Goal: Task Accomplishment & Management: Use online tool/utility

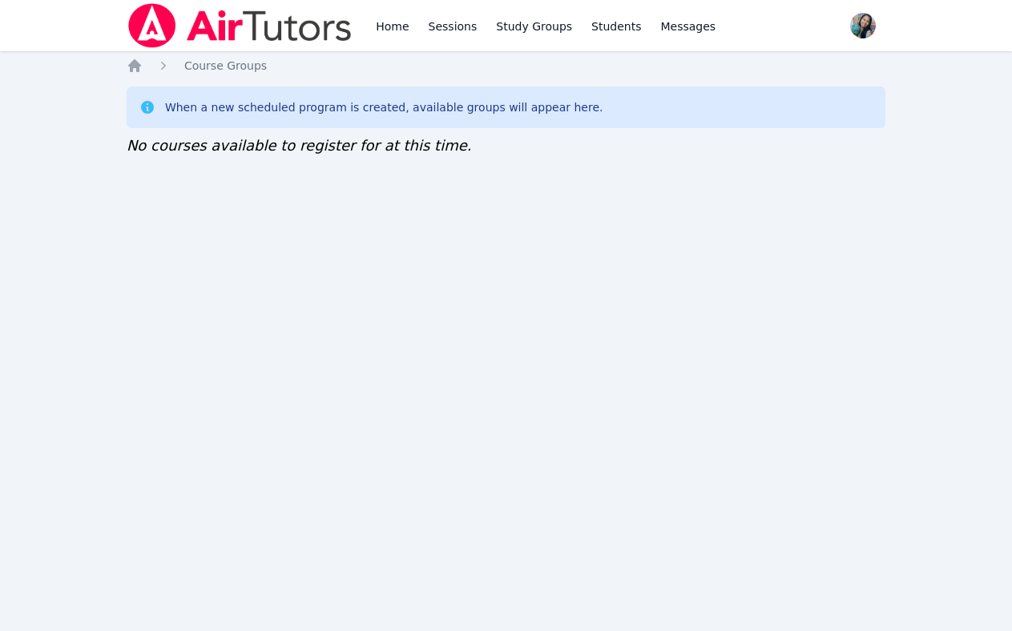
click at [369, 17] on div "Home Sessions Study Groups Students Messages" at bounding box center [423, 25] width 592 height 51
click at [382, 28] on link "Home" at bounding box center [391, 25] width 39 height 51
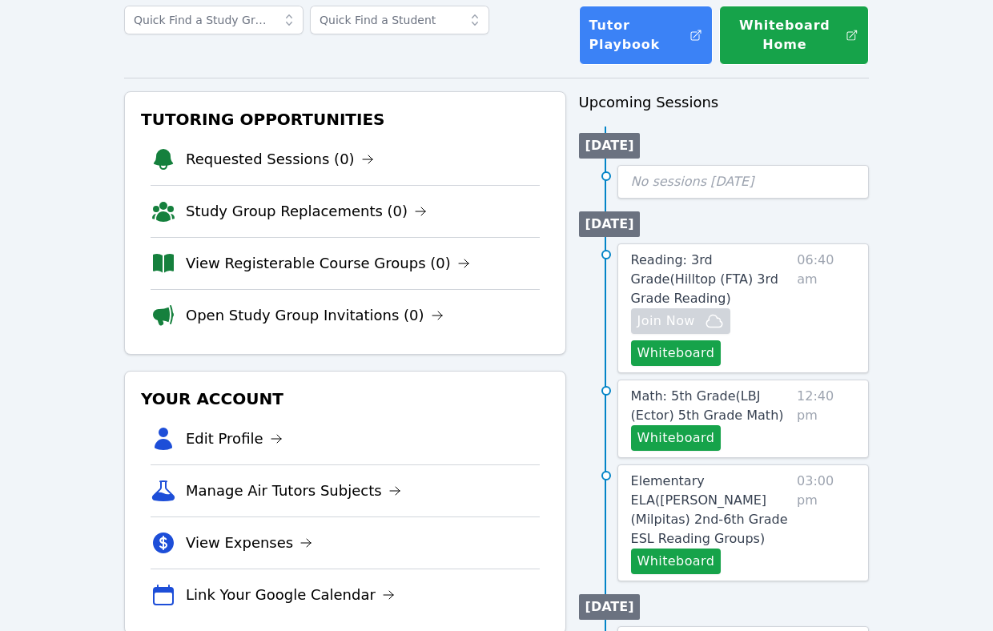
scroll to position [240, 0]
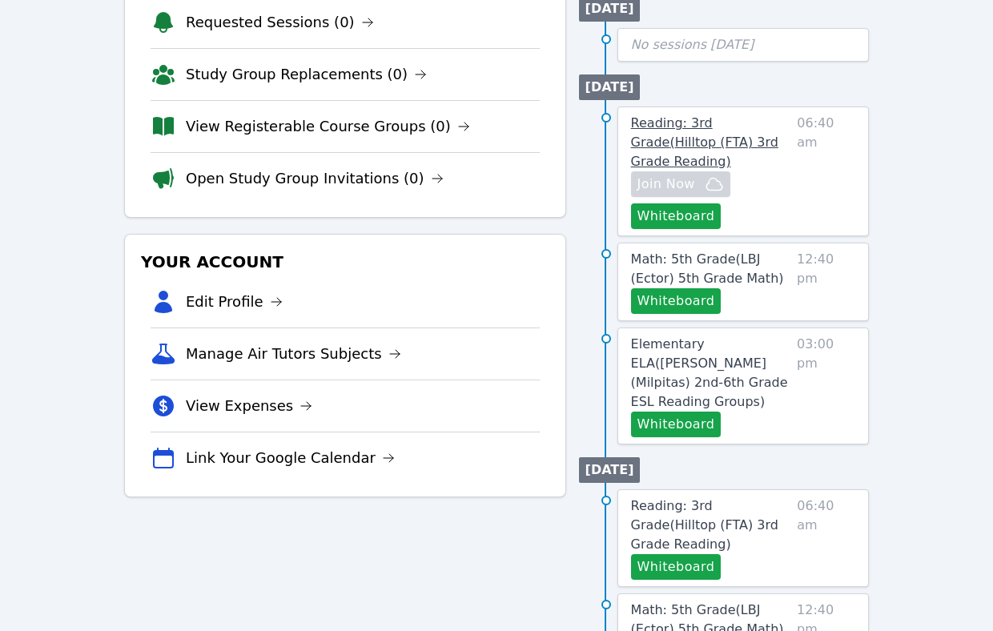
click at [747, 131] on span "Reading: 3rd Grade ( Hilltop (FTA) 3rd Grade Reading )" at bounding box center [704, 142] width 147 height 54
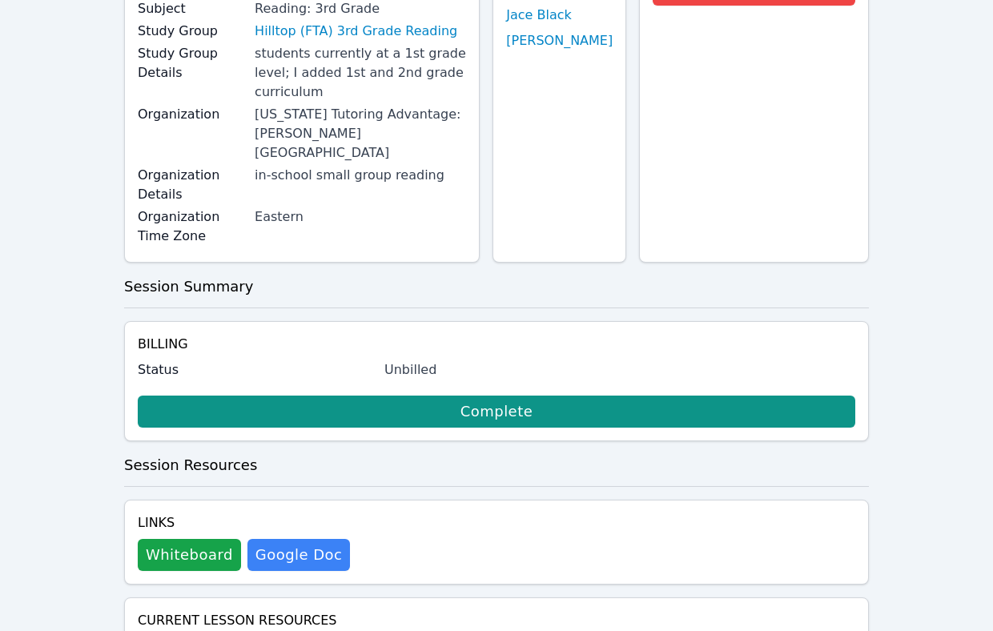
scroll to position [360, 0]
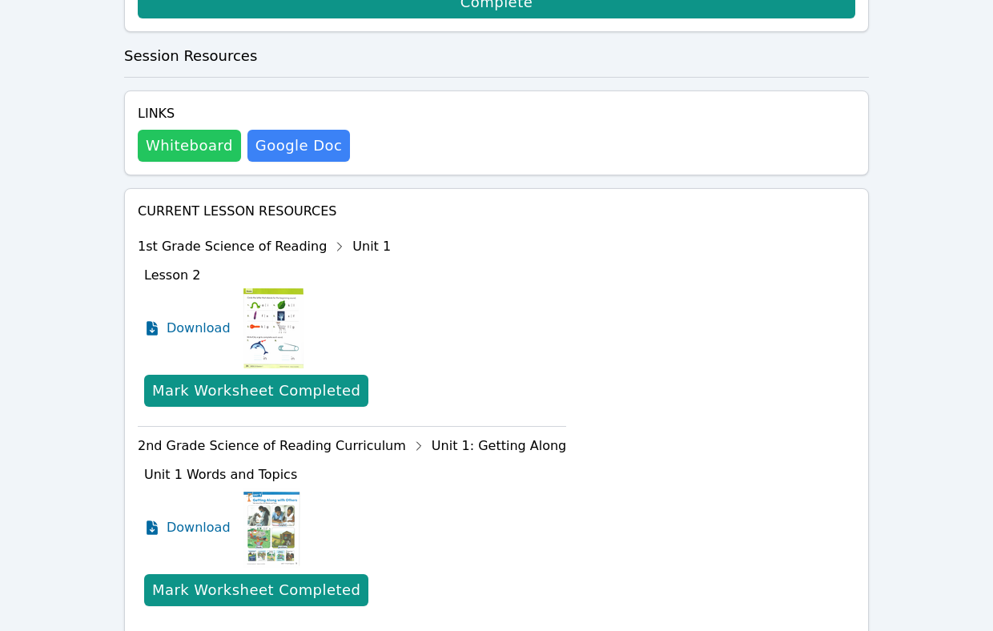
click at [183, 130] on button "Whiteboard" at bounding box center [189, 146] width 103 height 32
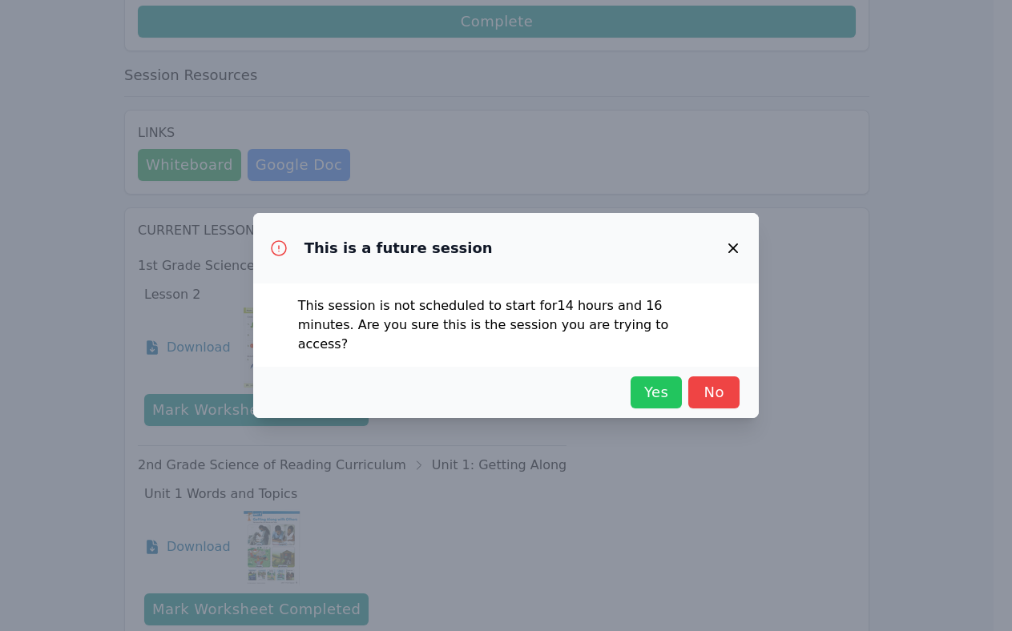
click at [666, 393] on span "Yes" at bounding box center [655, 392] width 35 height 22
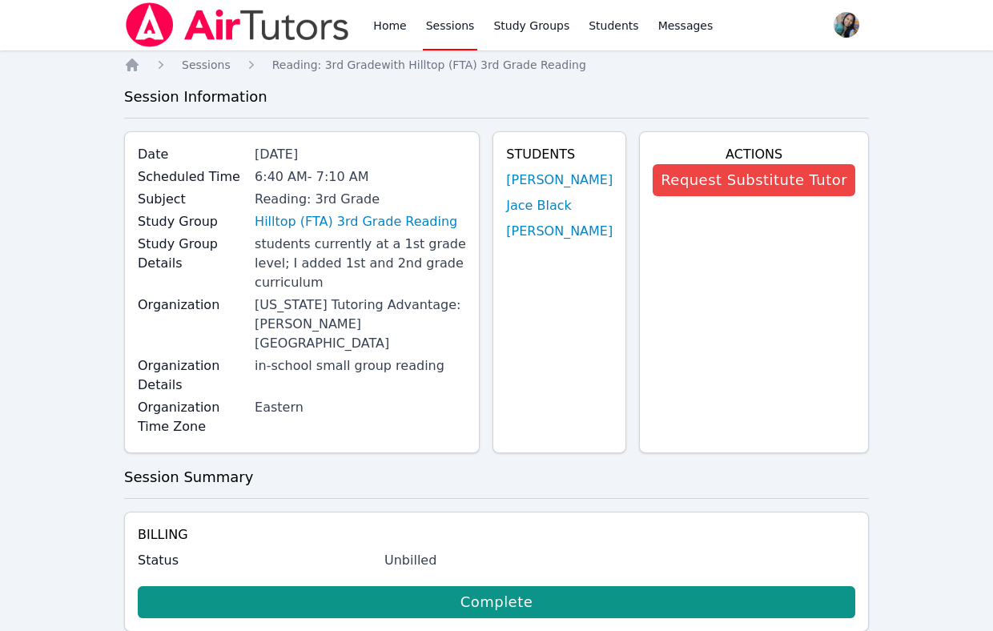
scroll to position [0, 0]
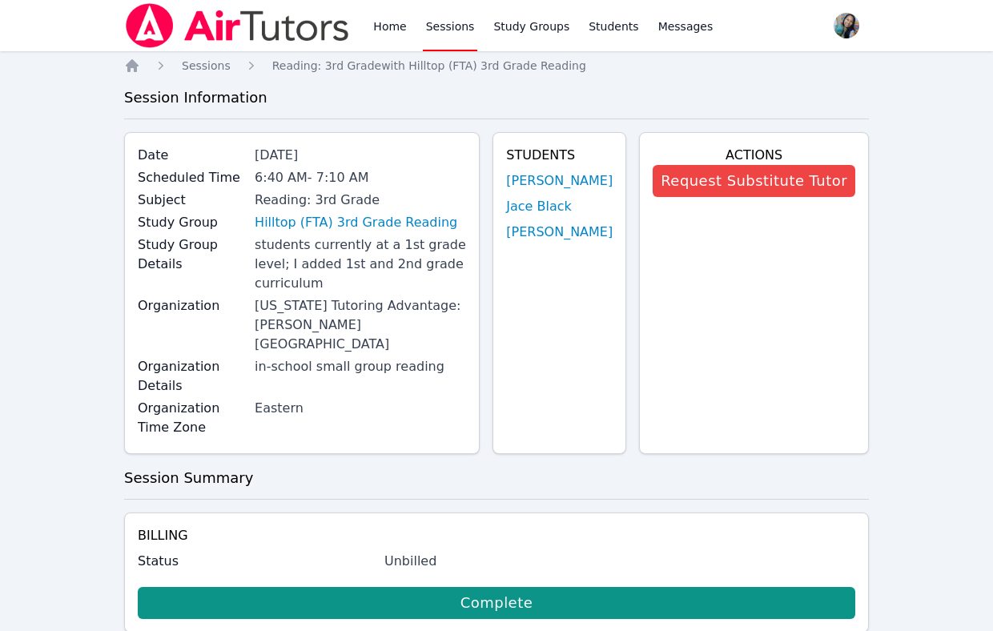
click at [409, 25] on div "Home Sessions Study Groups Students Messages" at bounding box center [543, 25] width 346 height 51
click at [397, 18] on link "Home" at bounding box center [389, 25] width 39 height 51
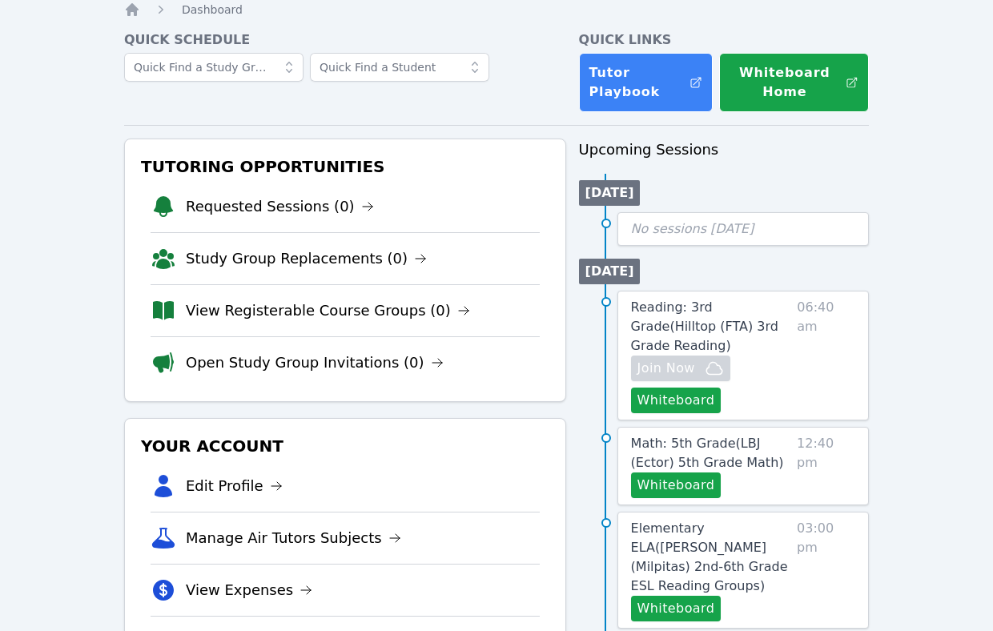
scroll to position [360, 0]
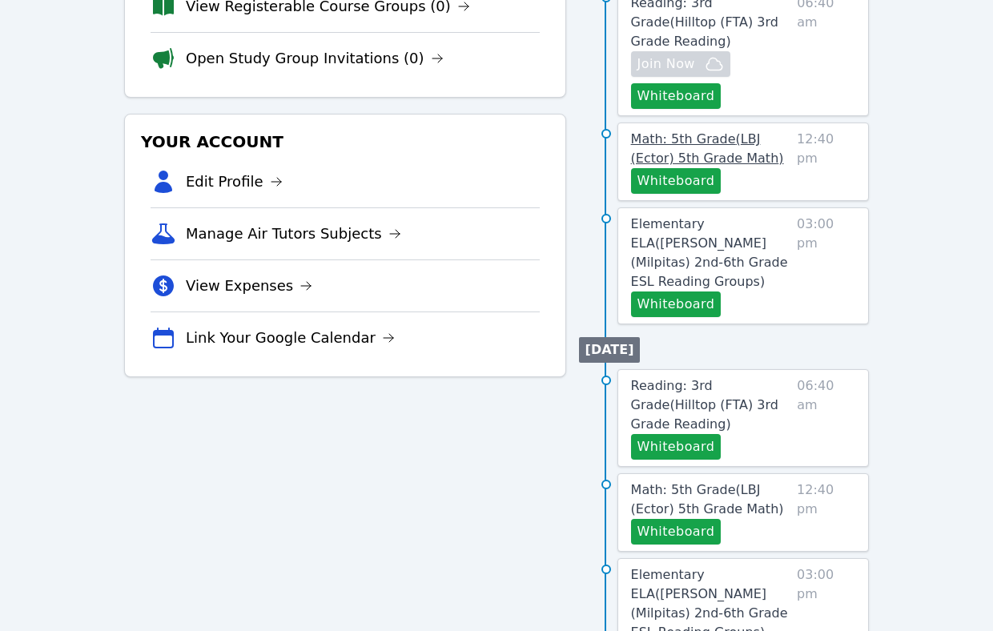
click at [747, 131] on link "Math: 5th Grade ( LBJ (Ector) 5th Grade Math )" at bounding box center [710, 149] width 159 height 38
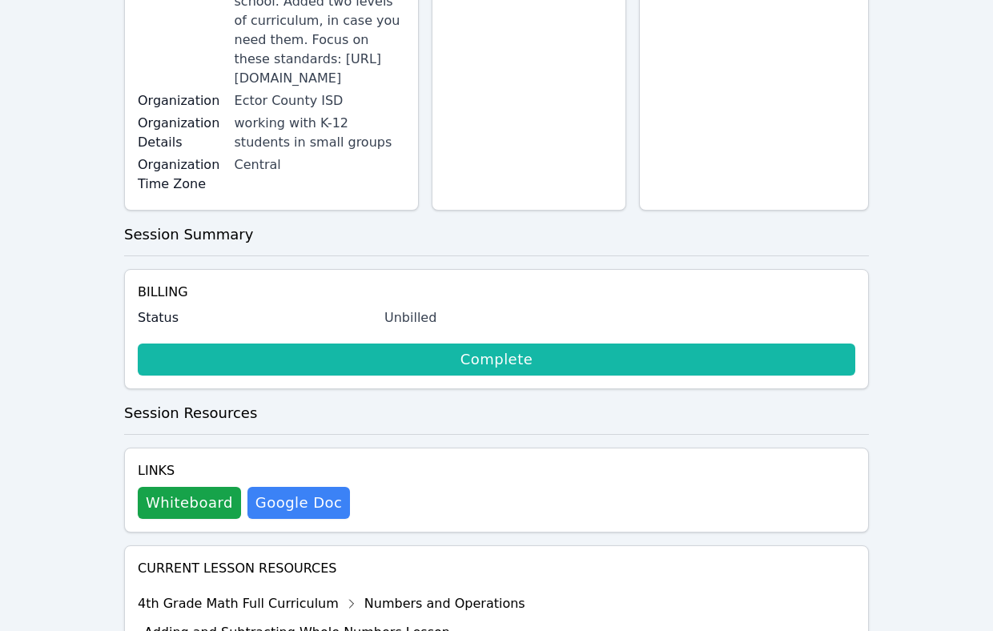
scroll to position [360, 0]
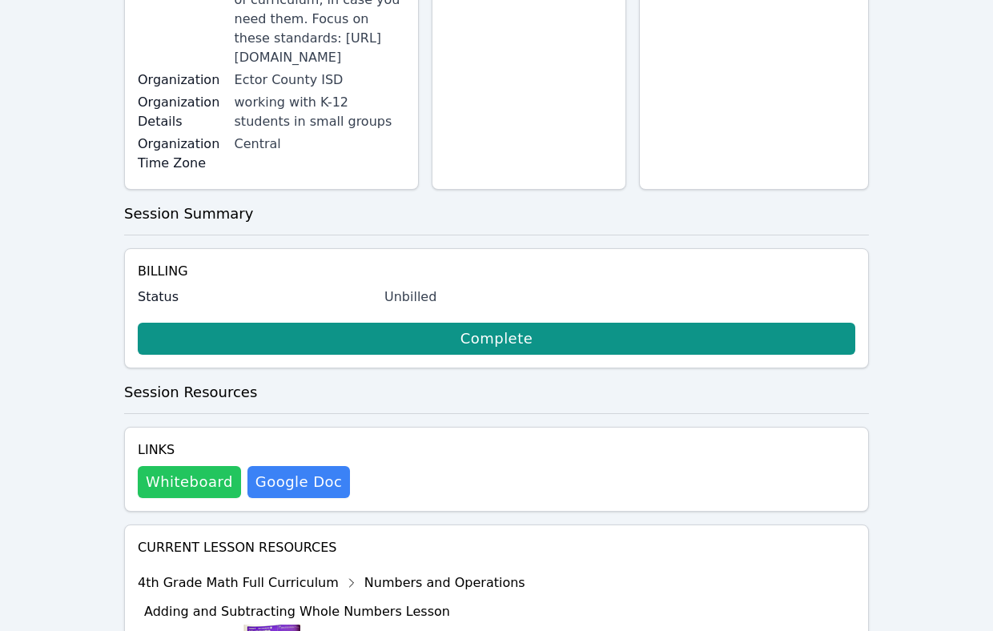
click at [195, 466] on button "Whiteboard" at bounding box center [189, 482] width 103 height 32
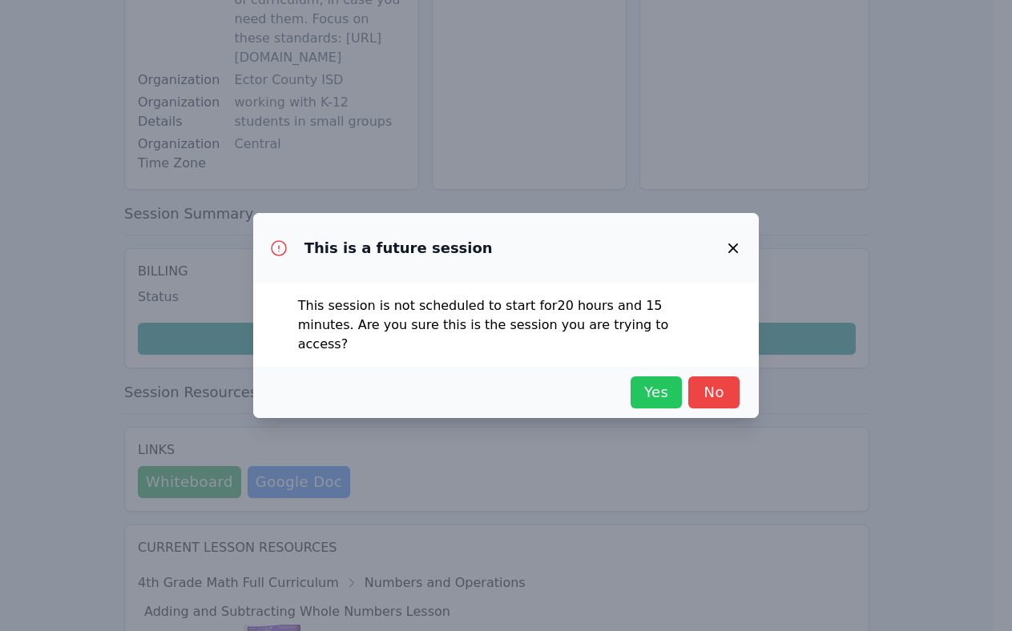
click at [656, 388] on span "Yes" at bounding box center [655, 392] width 35 height 22
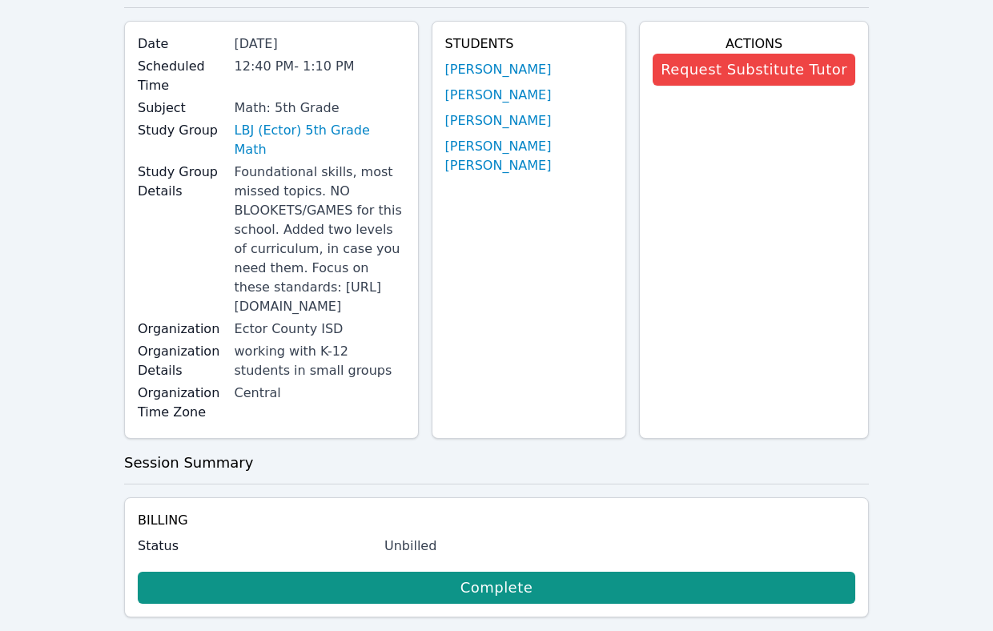
scroll to position [0, 0]
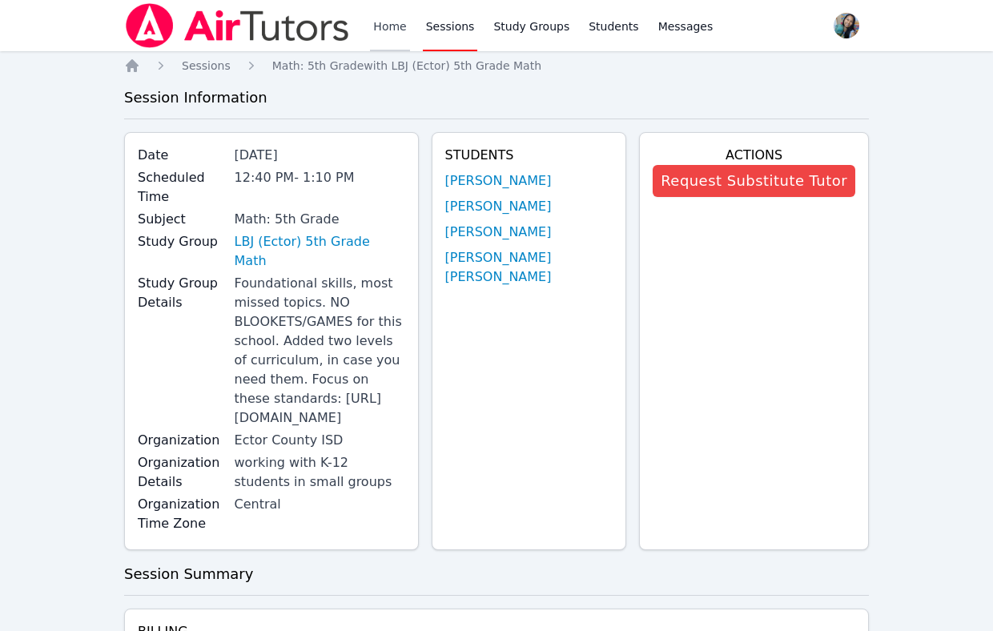
click at [383, 29] on link "Home" at bounding box center [389, 25] width 39 height 51
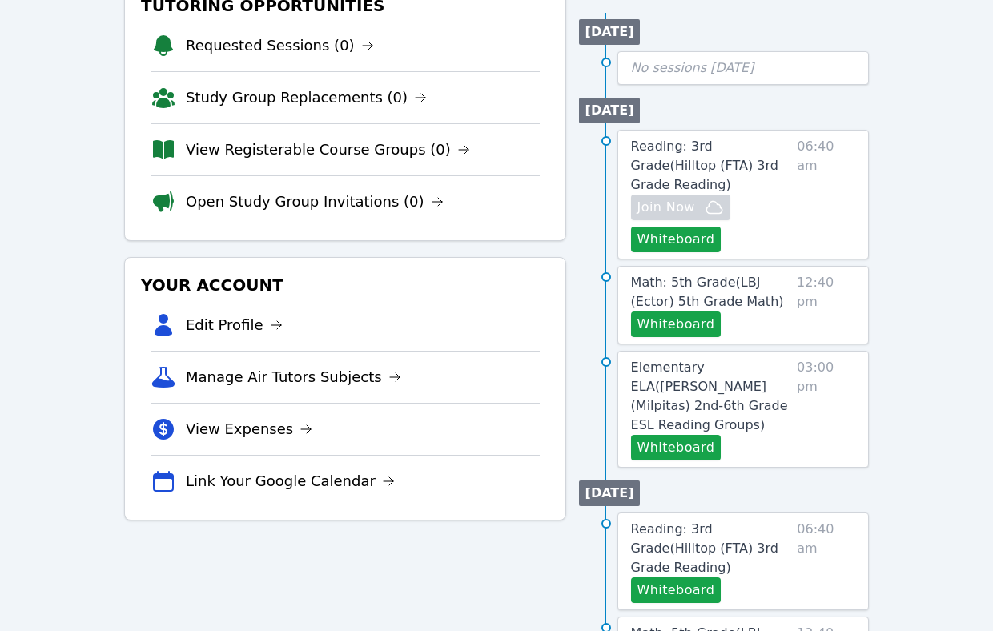
scroll to position [240, 0]
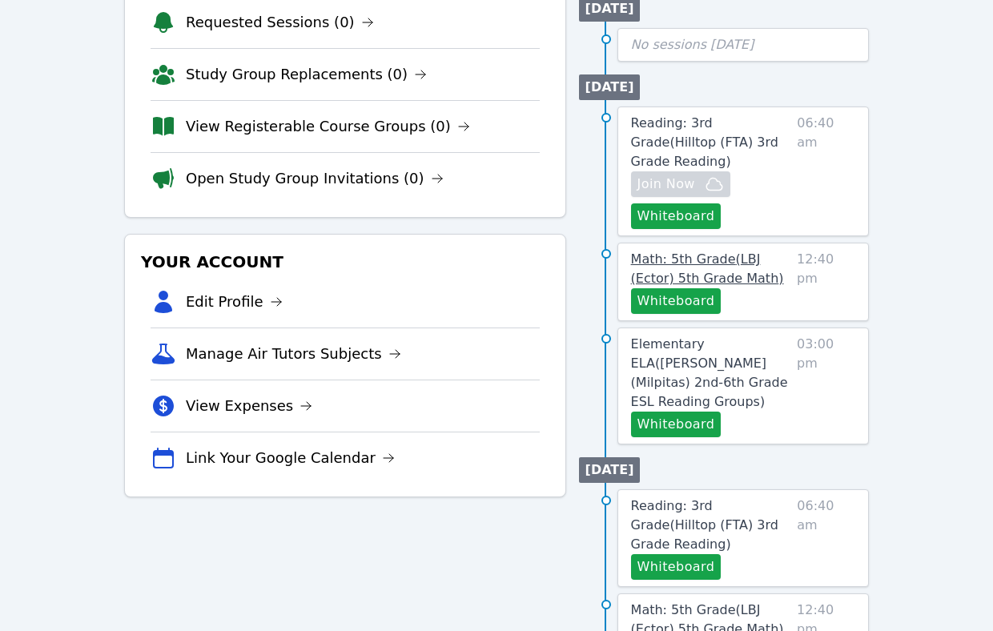
click at [749, 252] on span "Math: 5th Grade ( LBJ (Ector) 5th Grade Math )" at bounding box center [707, 269] width 153 height 34
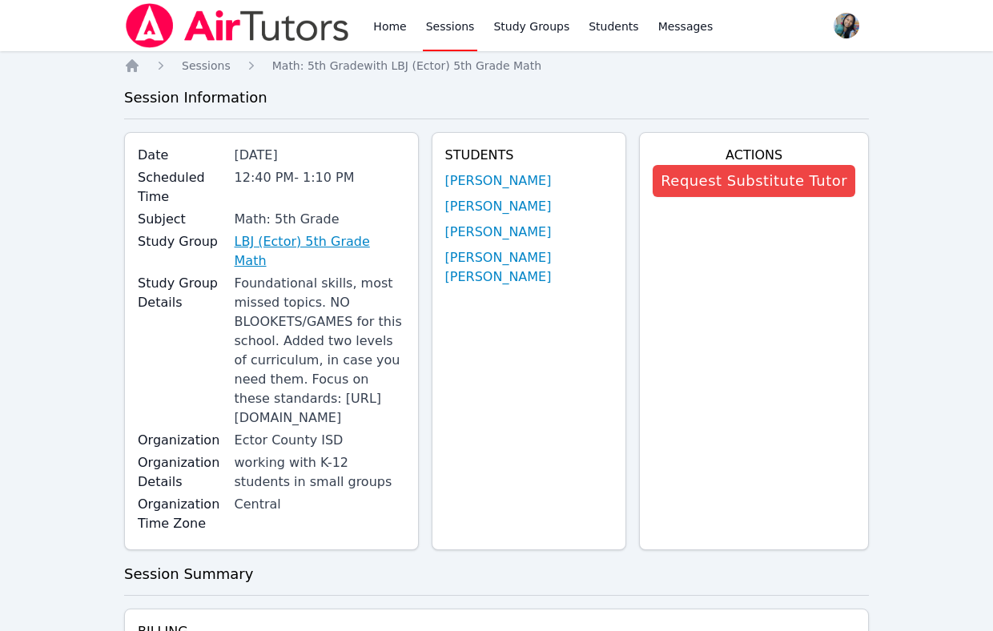
click at [368, 232] on link "LBJ (Ector) 5th Grade Math" at bounding box center [320, 251] width 171 height 38
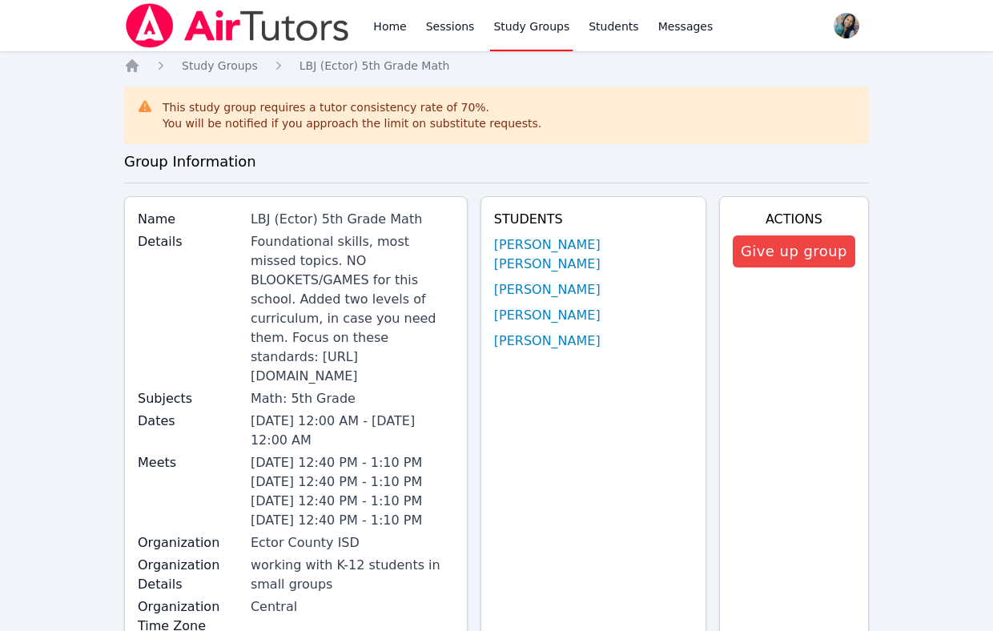
drag, startPoint x: 48, startPoint y: 581, endPoint x: 54, endPoint y: 573, distance: 10.3
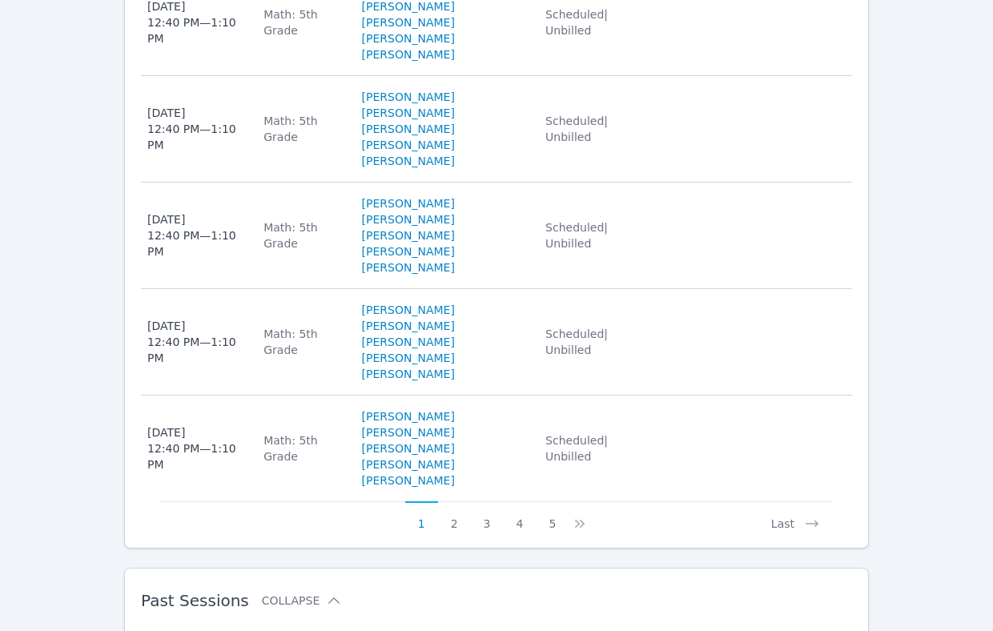
scroll to position [1442, 0]
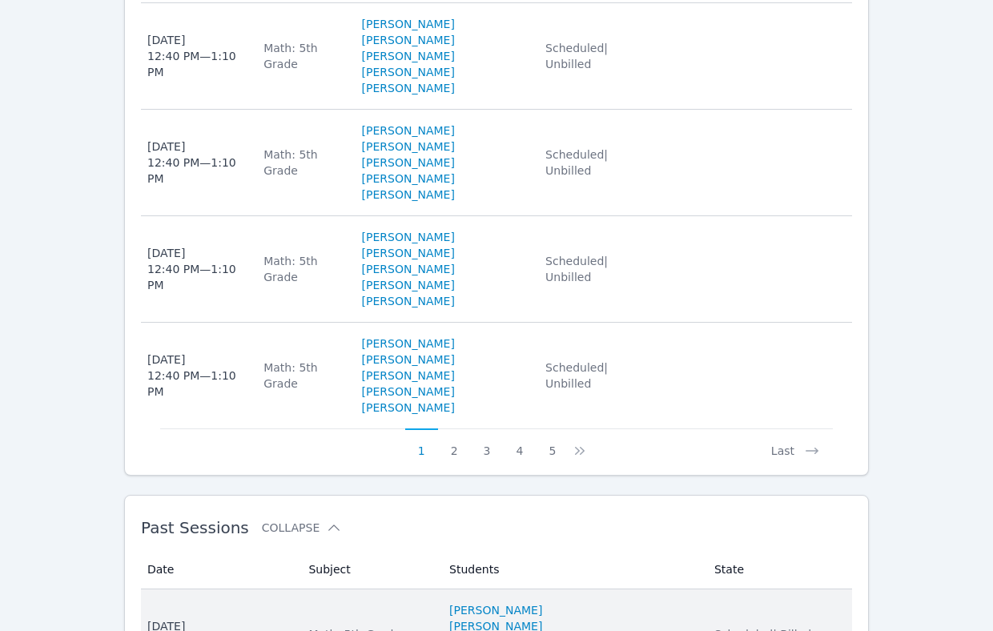
click at [659, 618] on li "KAMILAH SANTOS" at bounding box center [572, 626] width 246 height 16
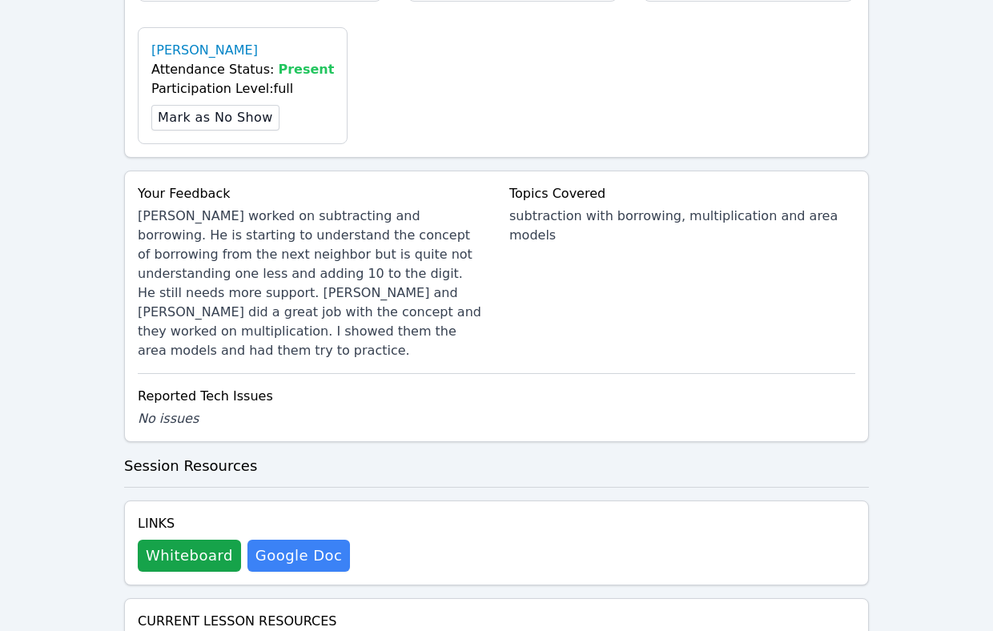
scroll to position [961, 0]
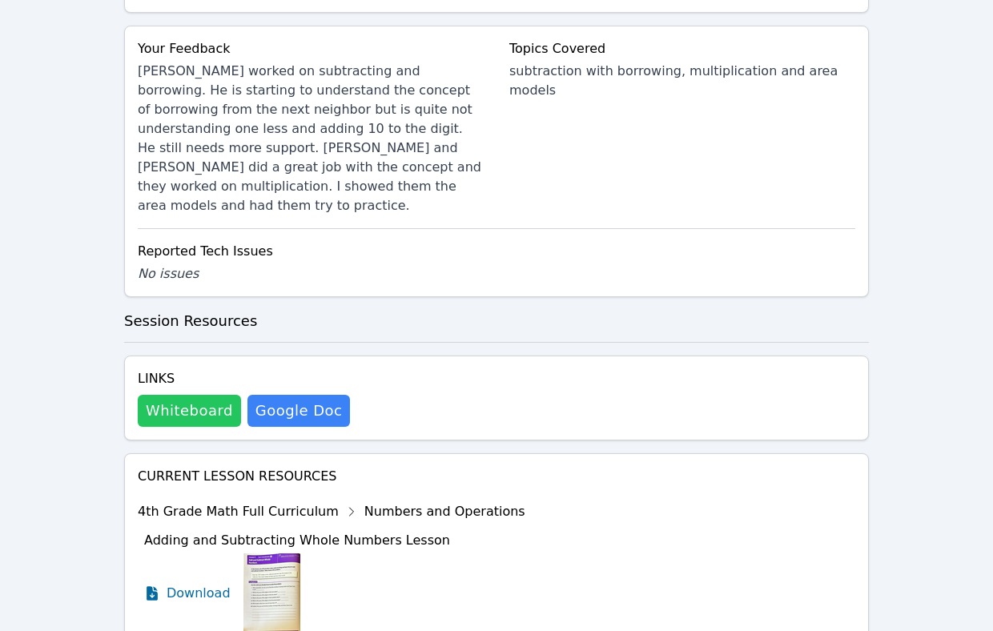
click at [177, 413] on button "Whiteboard" at bounding box center [189, 411] width 103 height 32
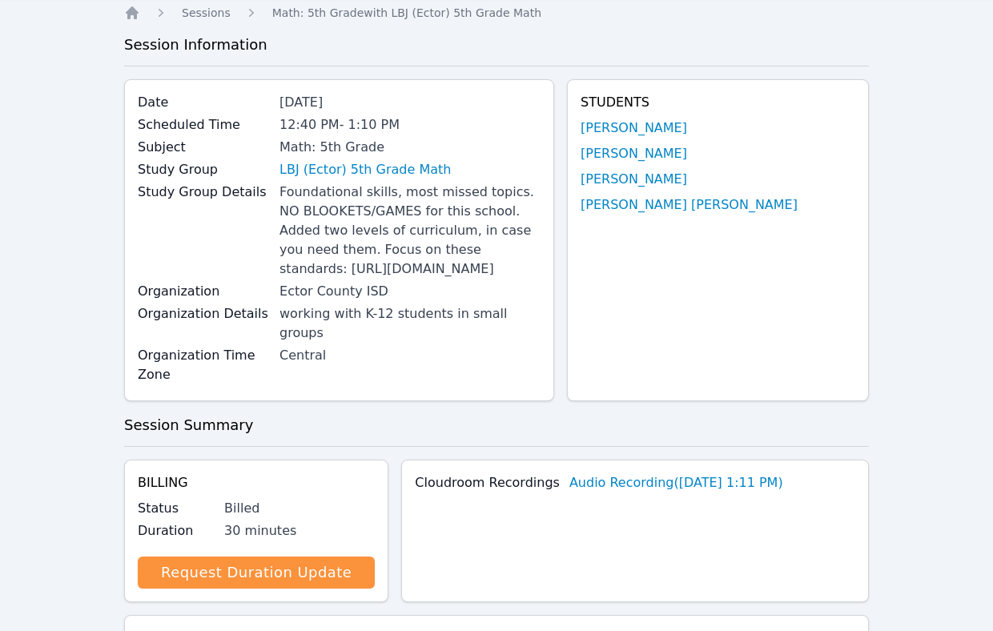
scroll to position [0, 0]
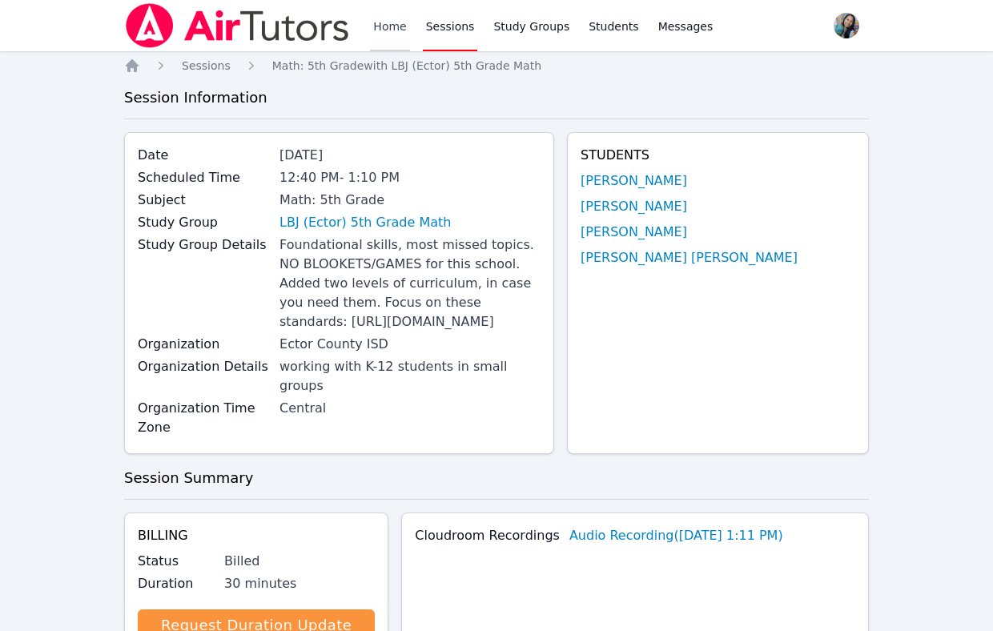
click at [393, 22] on link "Home" at bounding box center [389, 25] width 39 height 51
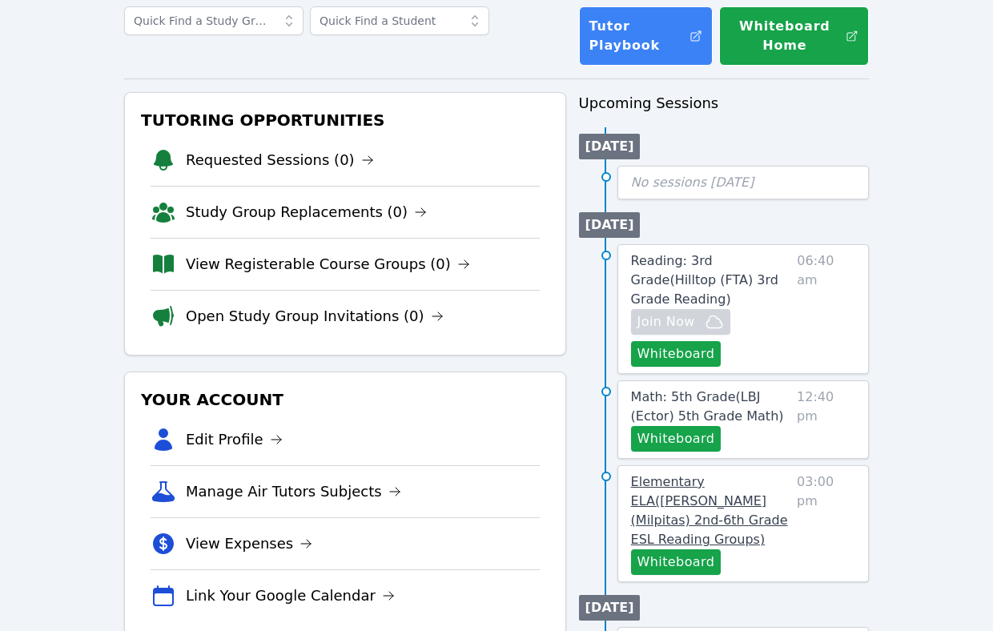
scroll to position [240, 0]
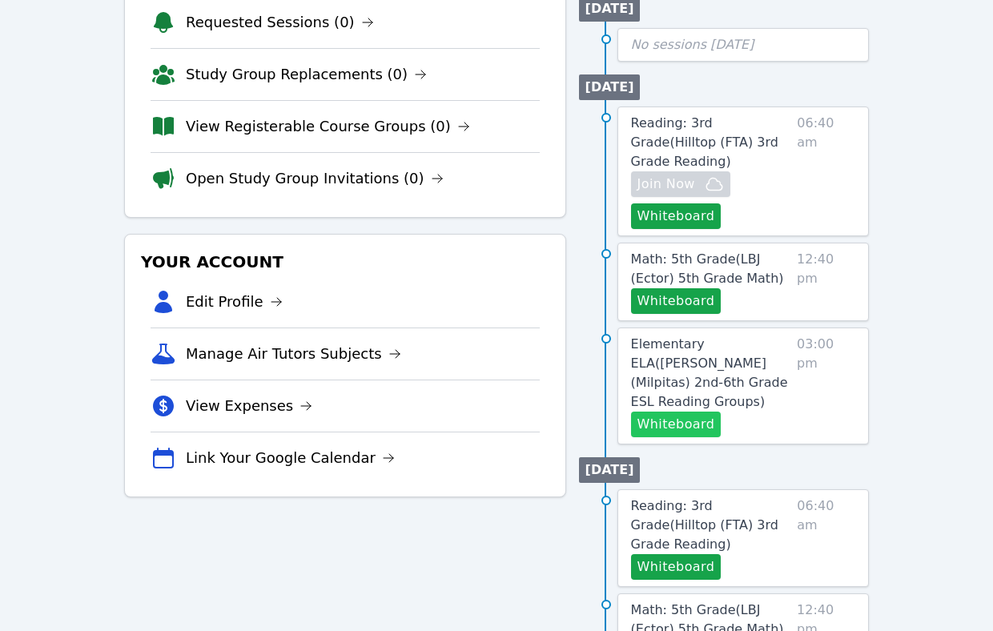
click at [677, 412] on button "Whiteboard" at bounding box center [676, 425] width 91 height 26
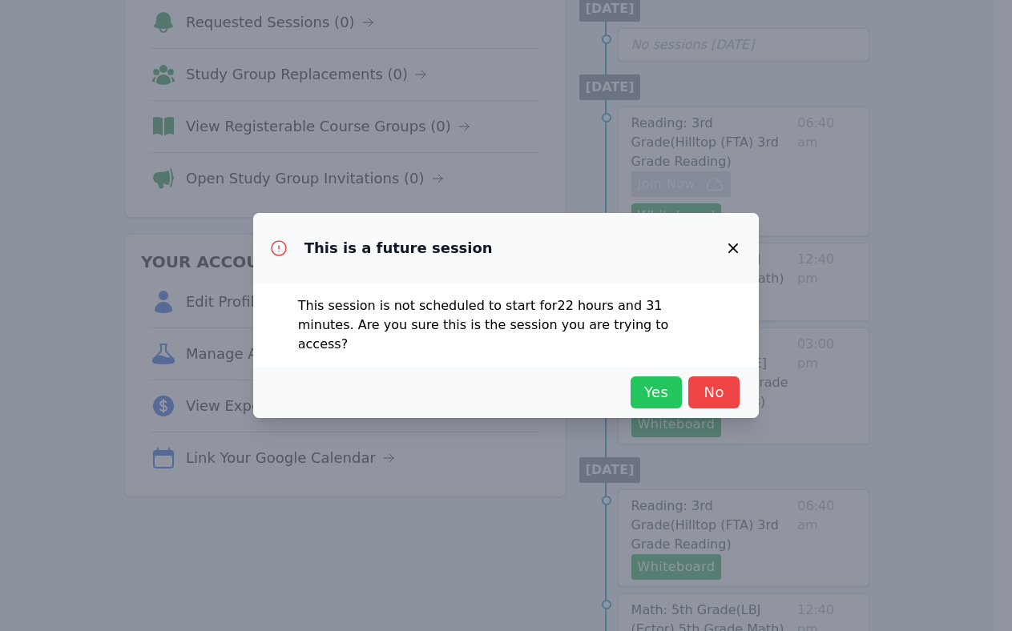
click at [657, 381] on span "Yes" at bounding box center [655, 392] width 35 height 22
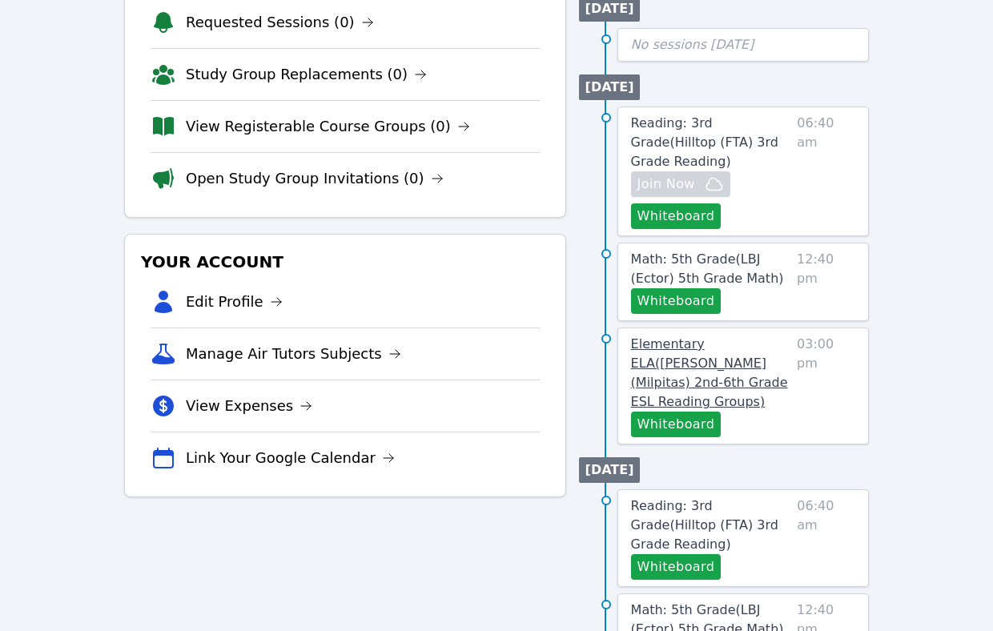
click at [719, 340] on span "Elementary ELA ( Curtner (Milpitas) 2nd-6th Grade ESL Reading Groups )" at bounding box center [709, 372] width 157 height 73
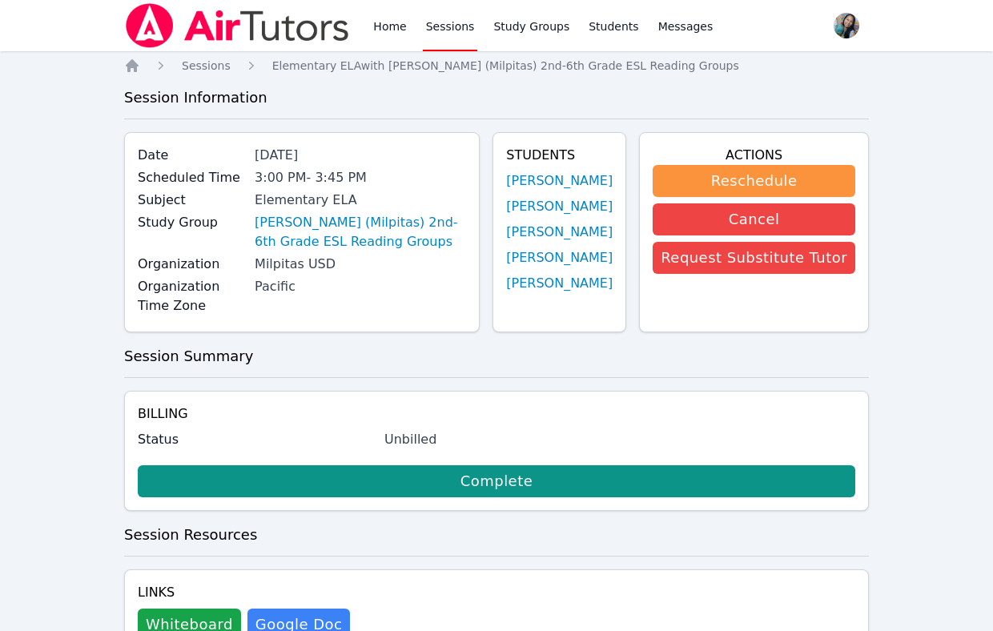
click at [69, 589] on div "Home Sessions Study Groups Students Messages Open user menu Sokha Lee Open main…" at bounding box center [496, 636] width 993 height 1272
click at [389, 223] on link "Curtner (Milpitas) 2nd-6th Grade ESL Reading Groups" at bounding box center [360, 232] width 211 height 38
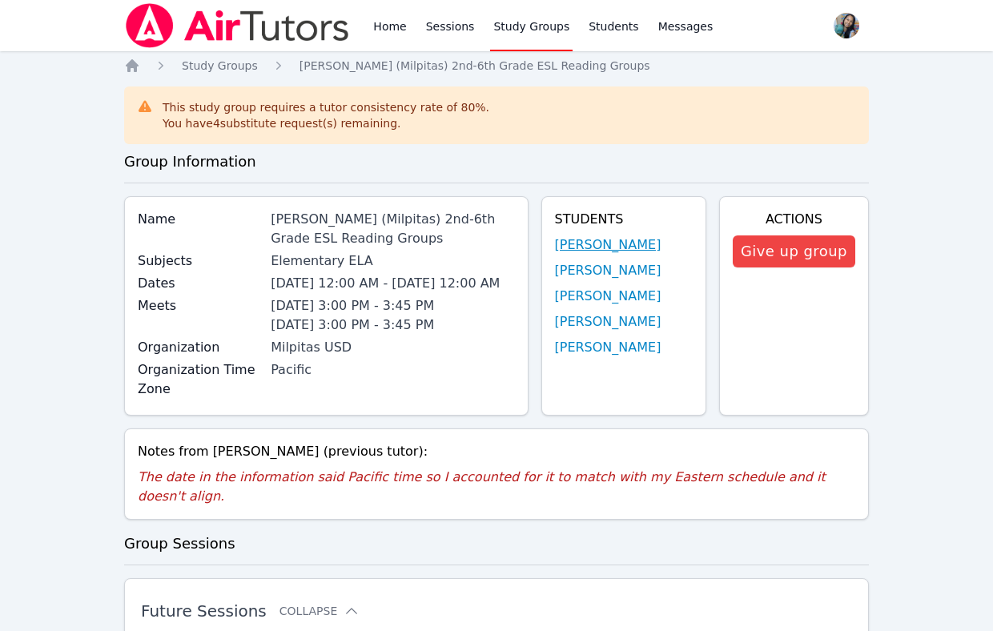
click at [613, 241] on link "Nolan An" at bounding box center [608, 245] width 107 height 19
click at [591, 261] on link "Iris Chan" at bounding box center [608, 270] width 107 height 19
click at [590, 291] on link "Yuxi Li" at bounding box center [608, 296] width 107 height 19
click at [618, 322] on link "Ava Lyndsey" at bounding box center [608, 321] width 107 height 19
click at [583, 294] on link "Yuxi Li" at bounding box center [608, 296] width 107 height 19
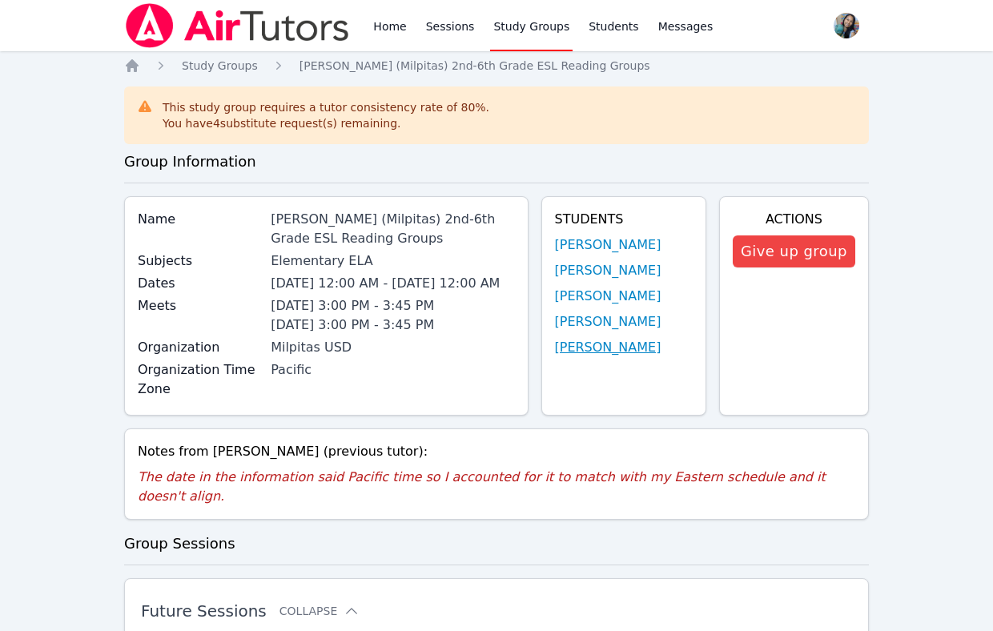
click at [617, 341] on link "Binh Nguyen" at bounding box center [608, 347] width 107 height 19
click at [779, 609] on h2 "Future Sessions Collapse" at bounding box center [471, 611] width 660 height 19
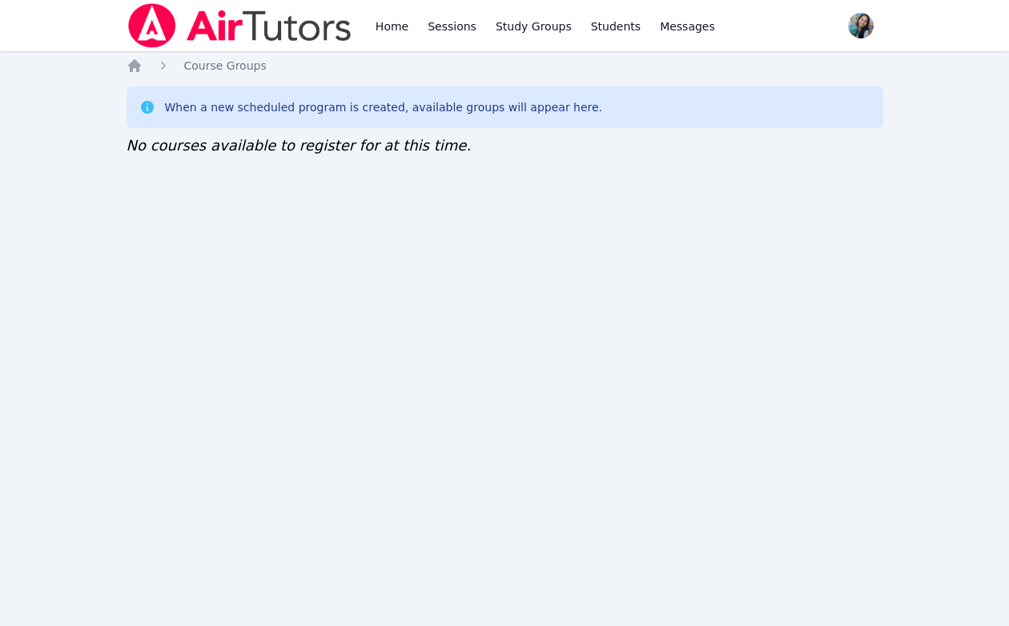
click at [176, 233] on div "Home Sessions Study Groups Students Messages Open user menu Sokha Lee Open main…" at bounding box center [504, 313] width 1009 height 626
click at [277, 432] on div "Home Sessions Study Groups Students Messages Open user menu Sokha Lee Open main…" at bounding box center [504, 313] width 1009 height 626
click at [207, 207] on div "Home Sessions Study Groups Students Messages Open user menu Sokha Lee Open main…" at bounding box center [504, 313] width 1009 height 626
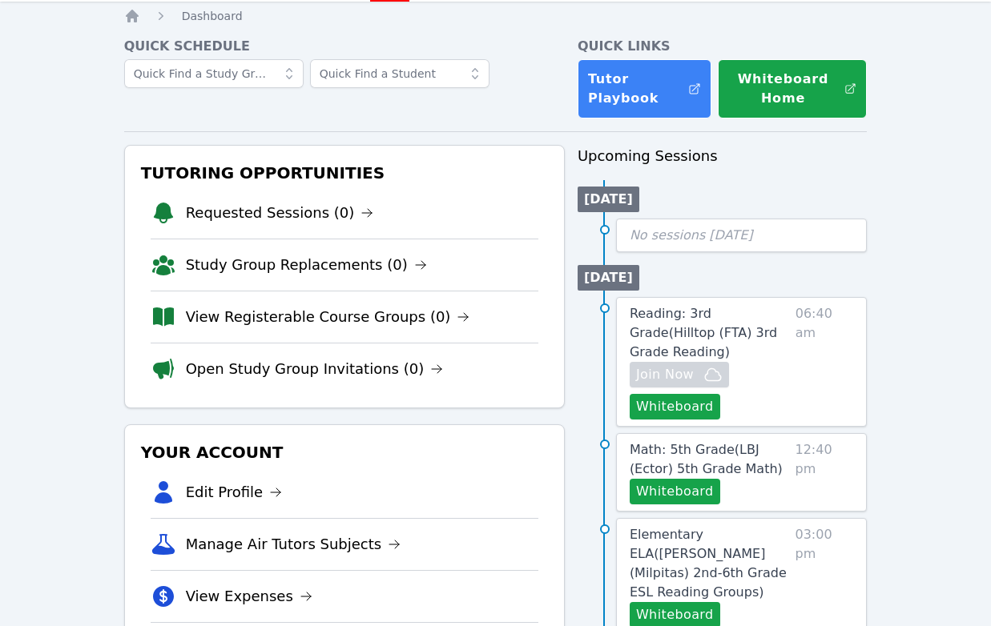
scroll to position [120, 0]
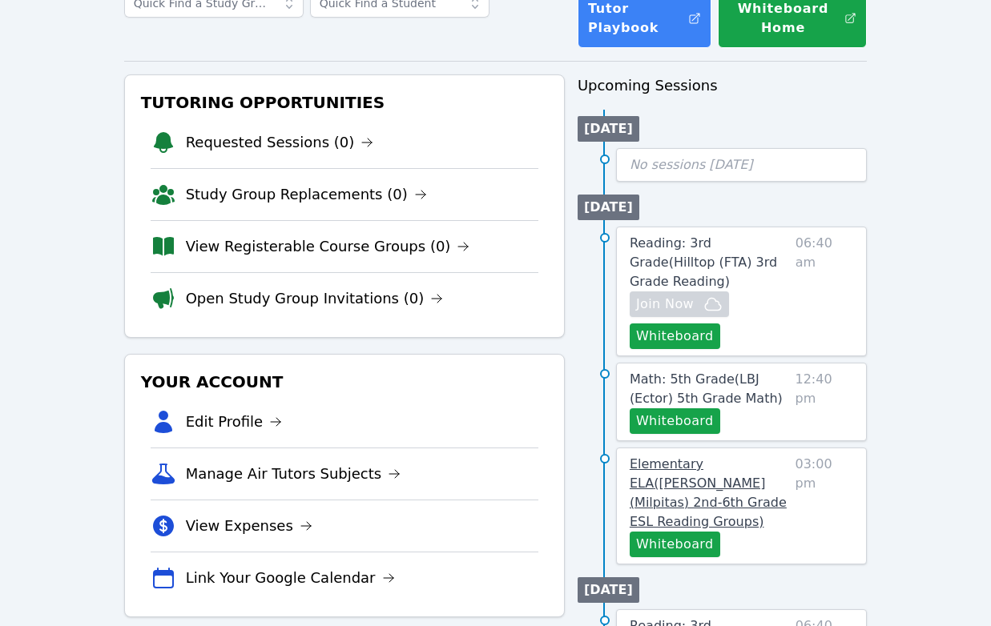
click at [731, 457] on span "Elementary ELA ( Curtner (Milpitas) 2nd-6th Grade ESL Reading Groups )" at bounding box center [708, 493] width 157 height 73
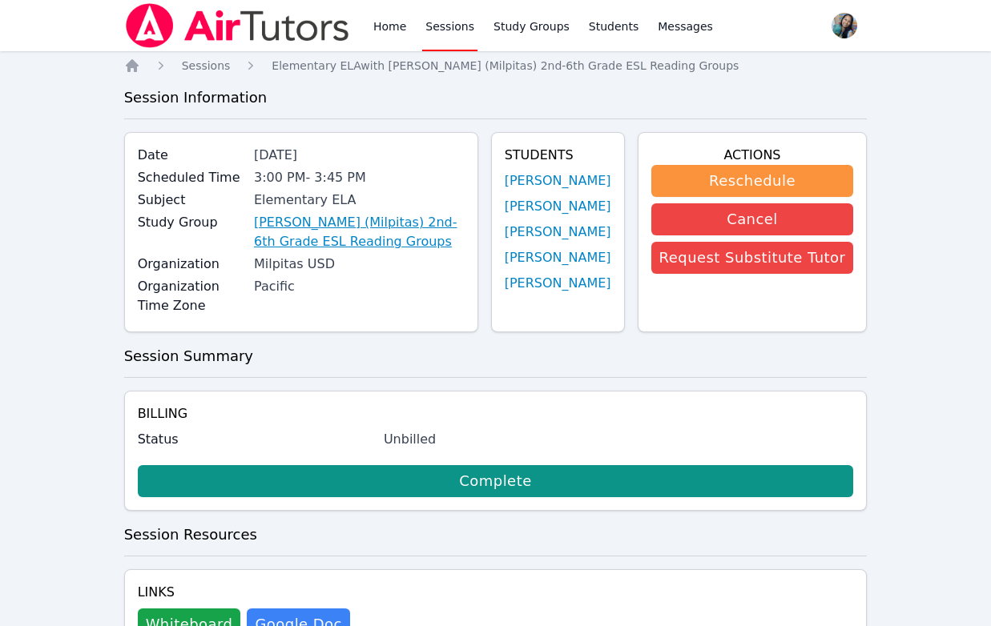
click at [338, 244] on link "Curtner (Milpitas) 2nd-6th Grade ESL Reading Groups" at bounding box center [359, 232] width 211 height 38
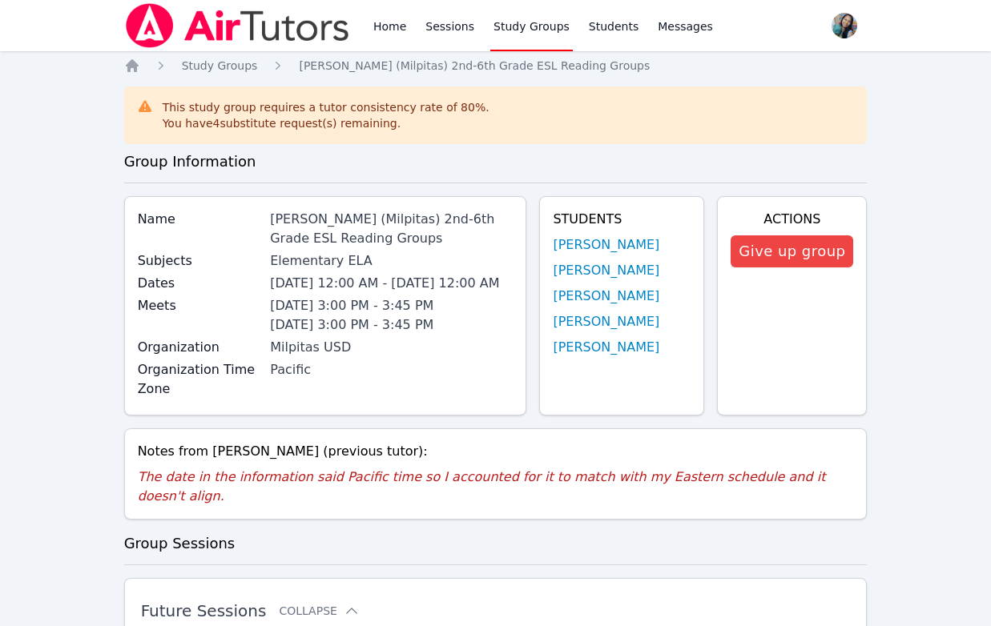
click at [426, 26] on link "Sessions" at bounding box center [449, 25] width 55 height 51
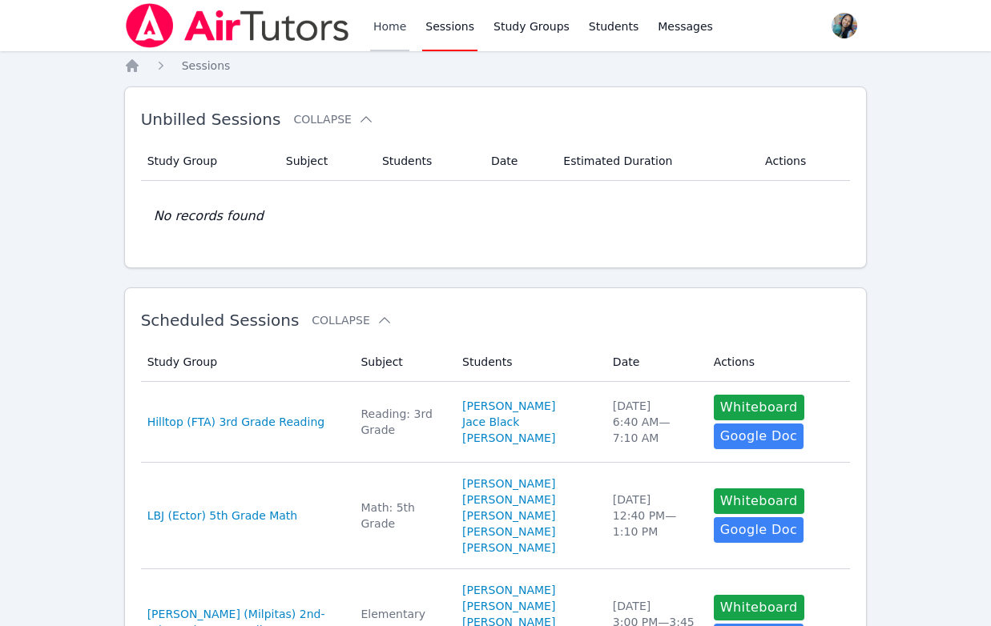
click at [389, 27] on link "Home" at bounding box center [389, 25] width 39 height 51
